Goal: Register for event/course: Sign up to attend an event or enroll in a course

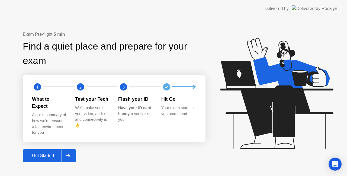
click at [70, 154] on icon at bounding box center [68, 155] width 4 height 3
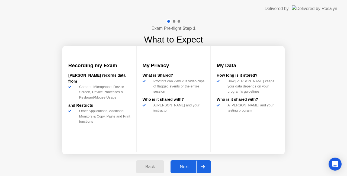
click at [202, 169] on div at bounding box center [202, 167] width 13 height 12
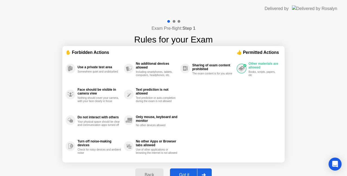
click at [202, 172] on div at bounding box center [203, 175] width 13 height 12
select select "**********"
select select "*******"
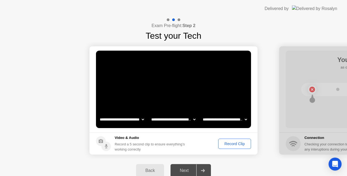
click at [231, 142] on div "Record Clip" at bounding box center [234, 144] width 29 height 4
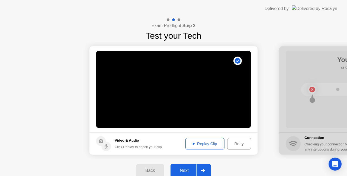
click at [203, 169] on div at bounding box center [202, 171] width 13 height 12
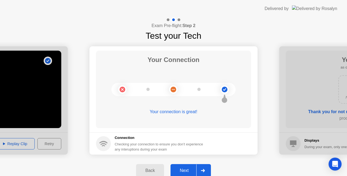
click at [203, 169] on div at bounding box center [202, 171] width 13 height 12
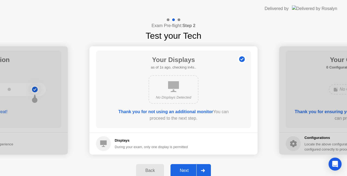
click at [203, 169] on div at bounding box center [202, 171] width 13 height 12
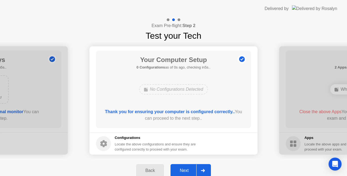
click at [203, 169] on div at bounding box center [202, 171] width 13 height 12
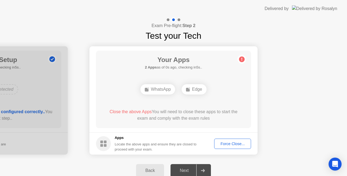
click at [229, 142] on div "Force Close..." at bounding box center [232, 144] width 33 height 4
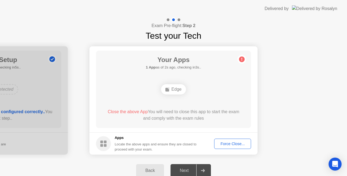
click at [222, 144] on div "Force Close..." at bounding box center [232, 144] width 33 height 4
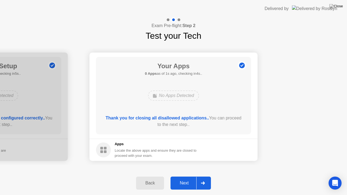
click at [204, 176] on div at bounding box center [202, 183] width 13 height 12
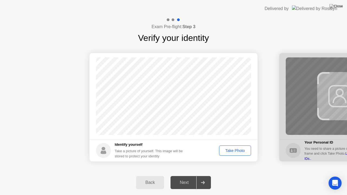
click at [234, 151] on div "Take Photo" at bounding box center [235, 151] width 28 height 4
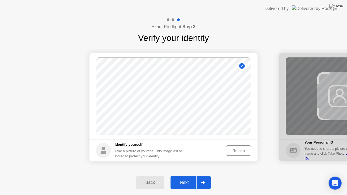
click at [203, 176] on div at bounding box center [202, 182] width 13 height 12
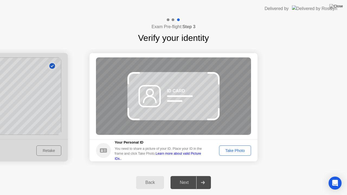
click at [235, 152] on div "Take Photo" at bounding box center [235, 151] width 28 height 4
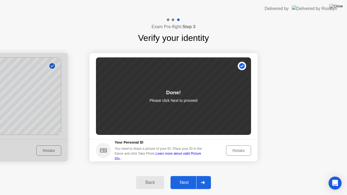
click at [207, 176] on div at bounding box center [202, 182] width 13 height 12
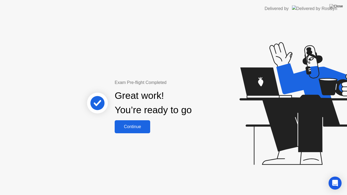
click at [137, 130] on button "Continue" at bounding box center [133, 126] width 36 height 13
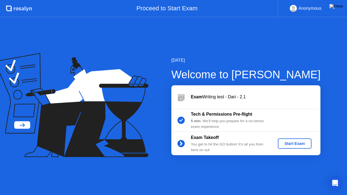
click at [299, 144] on div "Start Exam" at bounding box center [294, 143] width 29 height 4
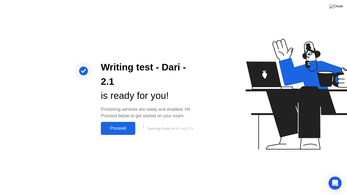
click at [119, 129] on div "Proceed" at bounding box center [117, 128] width 31 height 5
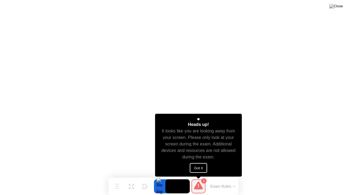
click at [196, 176] on icon at bounding box center [198, 185] width 9 height 9
click at [199, 166] on button "Got it" at bounding box center [198, 168] width 17 height 10
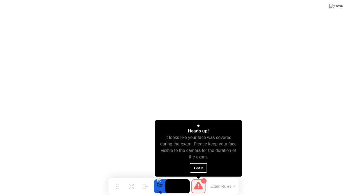
click at [195, 165] on button "Got it" at bounding box center [198, 168] width 17 height 10
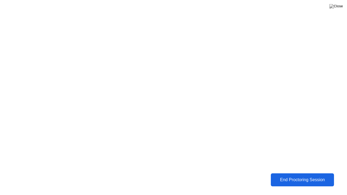
click at [292, 176] on div "End Proctoring Session" at bounding box center [302, 180] width 60 height 5
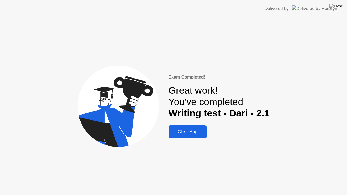
click at [187, 132] on div "Close App" at bounding box center [187, 132] width 35 height 5
